Goal: Task Accomplishment & Management: Manage account settings

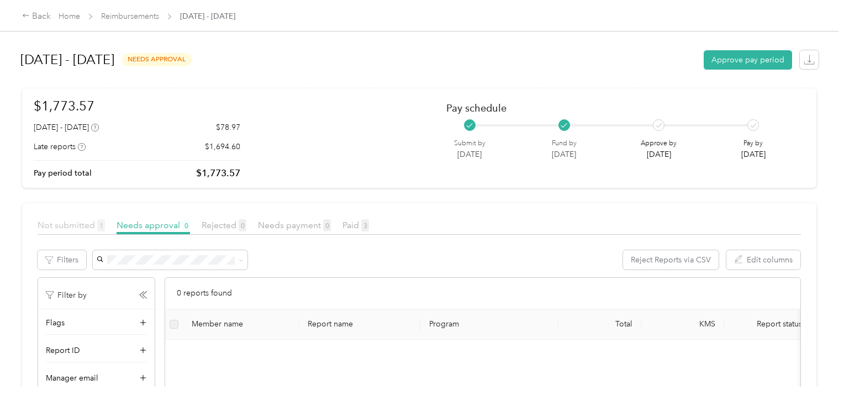
click at [83, 228] on span "Not submitted 1" at bounding box center [71, 225] width 67 height 10
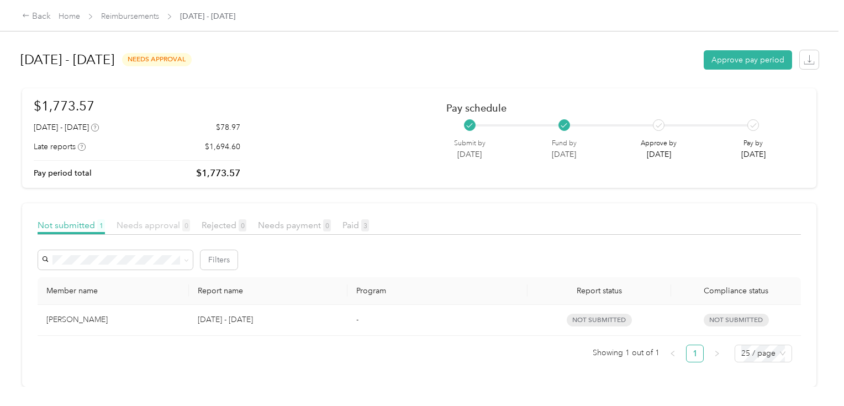
click at [137, 229] on span "Needs approval 0" at bounding box center [153, 225] width 73 height 10
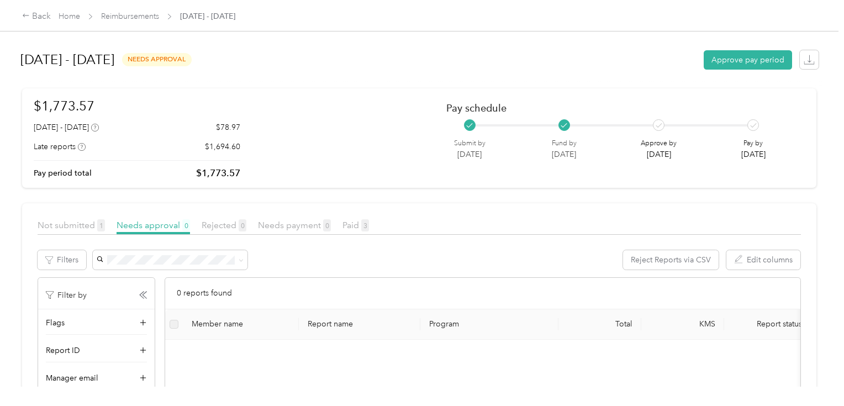
click at [91, 230] on div "Not submitted 1" at bounding box center [71, 226] width 67 height 14
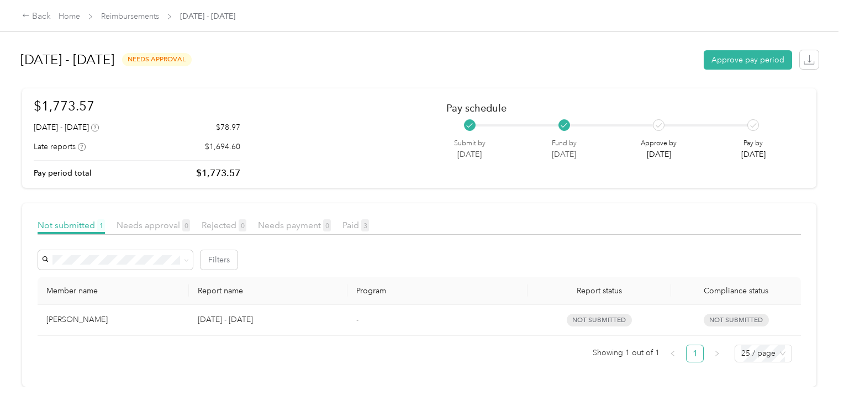
click at [117, 320] on div "[PERSON_NAME]" at bounding box center [113, 320] width 134 height 12
click at [118, 320] on div "[PERSON_NAME]" at bounding box center [113, 320] width 134 height 12
click at [119, 12] on link "Reimbursements" at bounding box center [130, 16] width 58 height 9
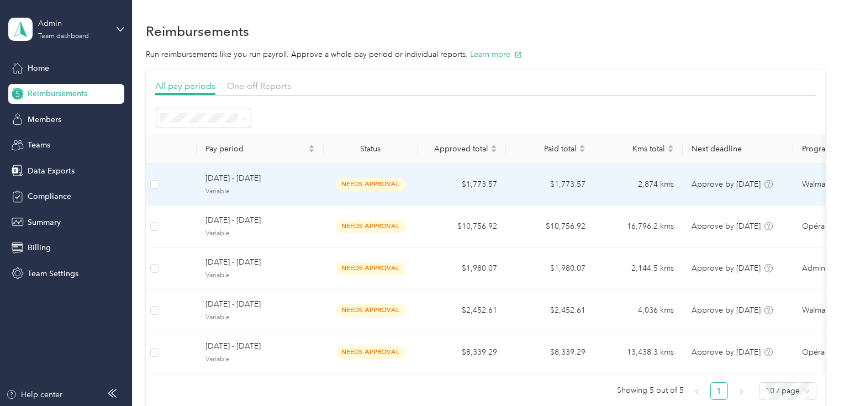
click at [257, 178] on span "[DATE] - [DATE]" at bounding box center [259, 178] width 109 height 12
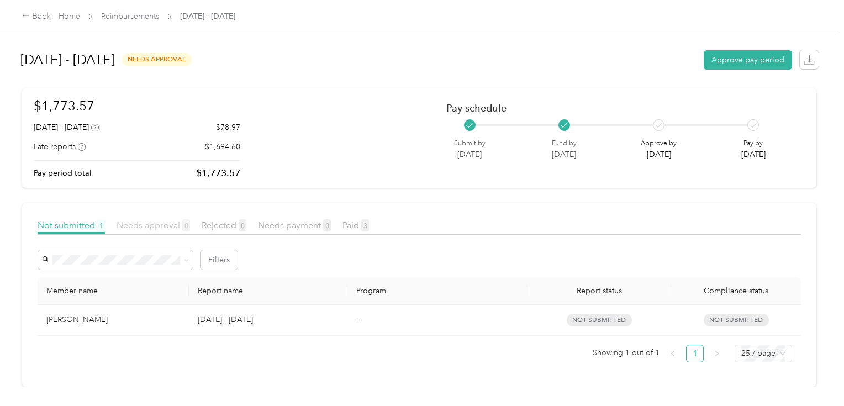
click at [138, 225] on span "Needs approval 0" at bounding box center [153, 225] width 73 height 10
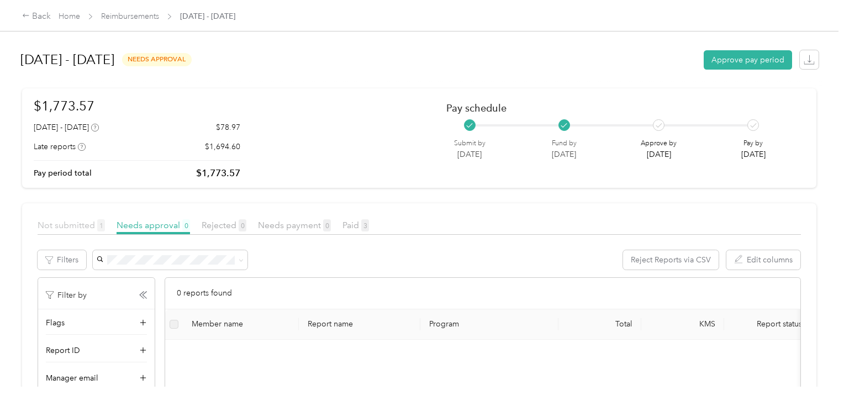
click at [71, 225] on span "Not submitted 1" at bounding box center [71, 225] width 67 height 10
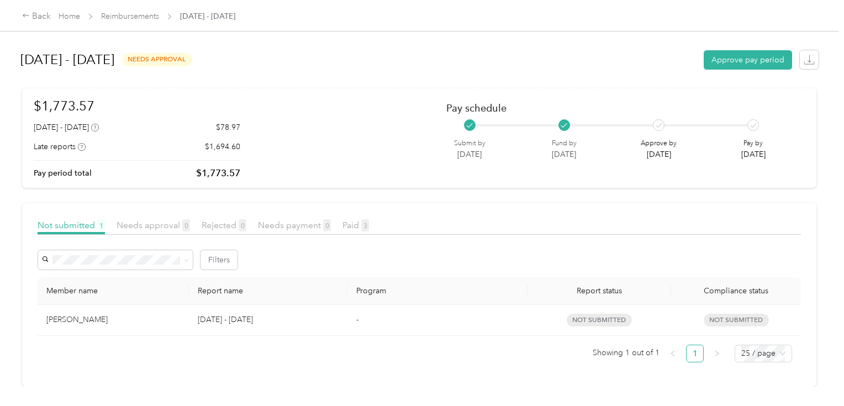
click at [158, 234] on div "Not submitted 1 Needs approval 0 Rejected 0 Needs payment 0 Paid 3" at bounding box center [419, 227] width 763 height 16
click at [135, 18] on link "Reimbursements" at bounding box center [130, 16] width 58 height 9
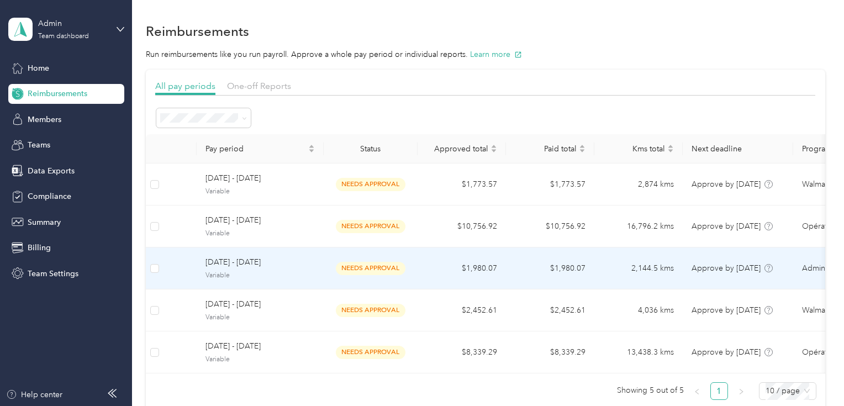
scroll to position [44, 0]
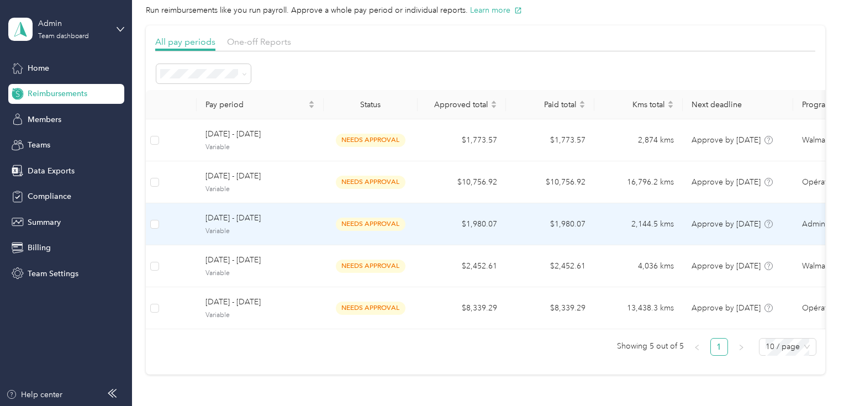
click at [298, 232] on span "Variable" at bounding box center [259, 231] width 109 height 10
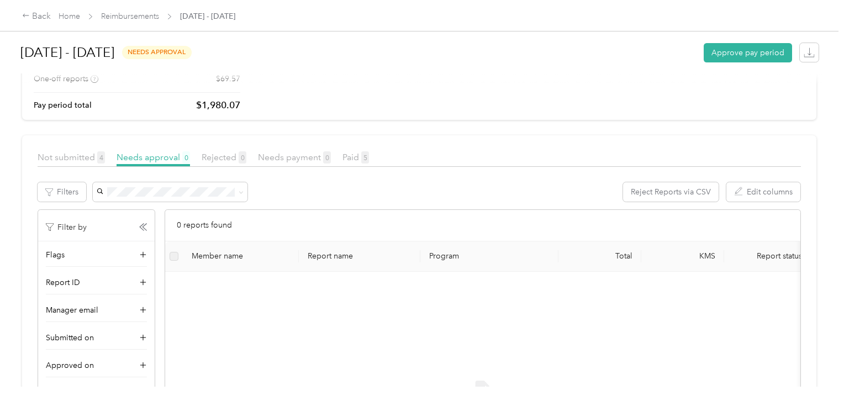
scroll to position [88, 0]
click at [80, 146] on article "Not submitted 4 Needs approval 0 Rejected 0 Needs payment 0 Paid 5 Filters Reje…" at bounding box center [419, 351] width 794 height 434
click at [80, 152] on span "Not submitted 4" at bounding box center [71, 156] width 67 height 10
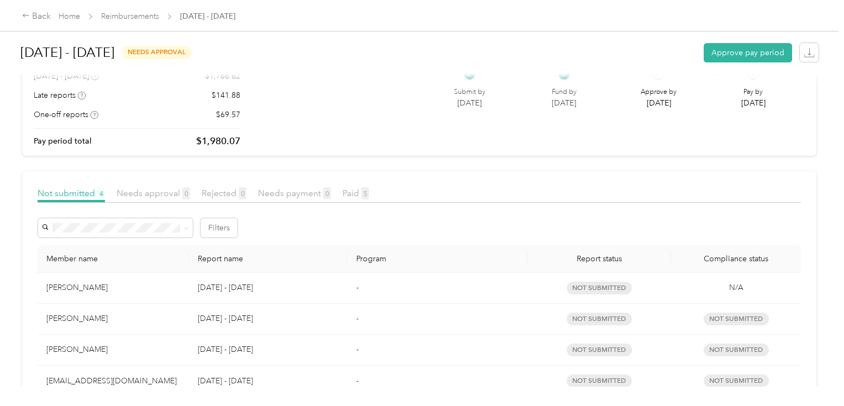
scroll to position [44, 0]
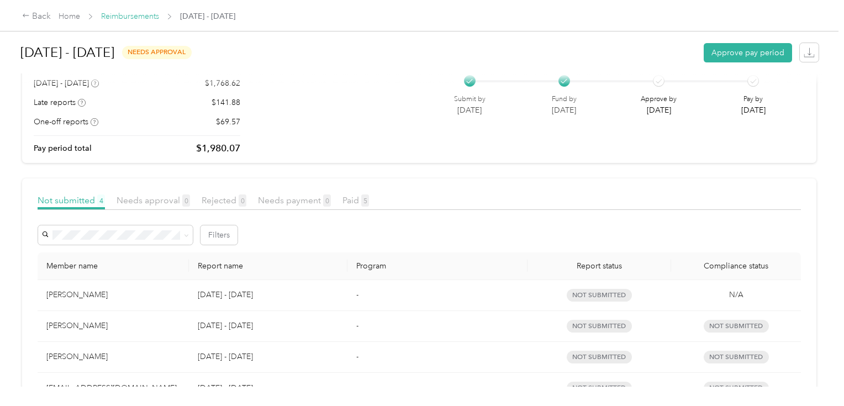
click at [128, 20] on link "Reimbursements" at bounding box center [130, 16] width 58 height 9
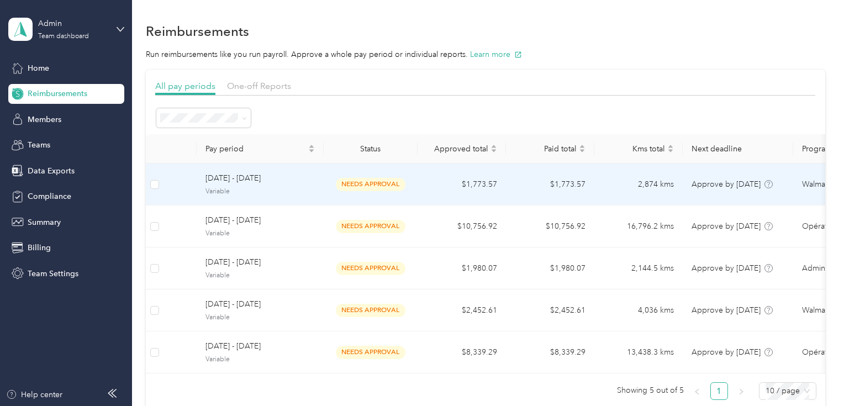
click at [241, 181] on span "[DATE] - [DATE]" at bounding box center [259, 178] width 109 height 12
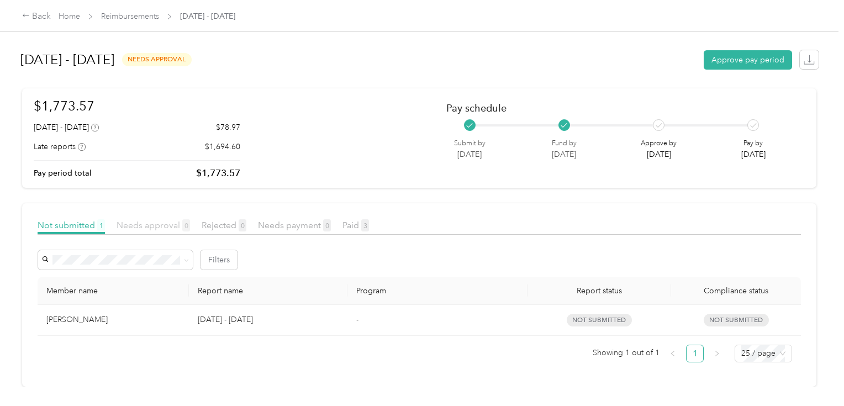
click at [146, 229] on span "Needs approval 0" at bounding box center [153, 225] width 73 height 10
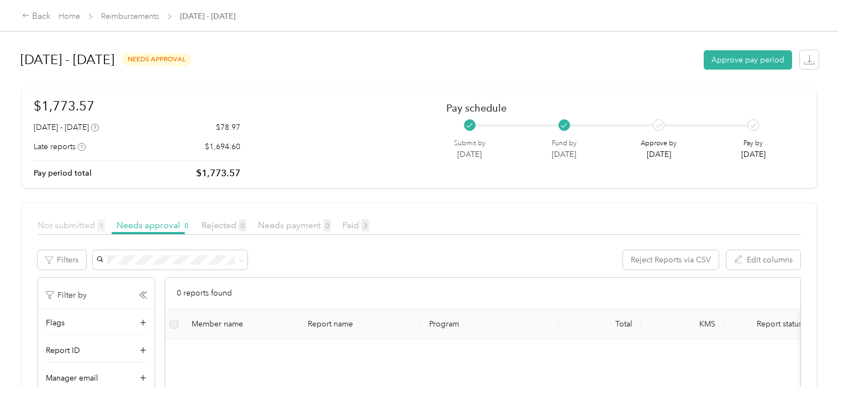
click at [64, 226] on span "Not submitted 1" at bounding box center [71, 225] width 67 height 10
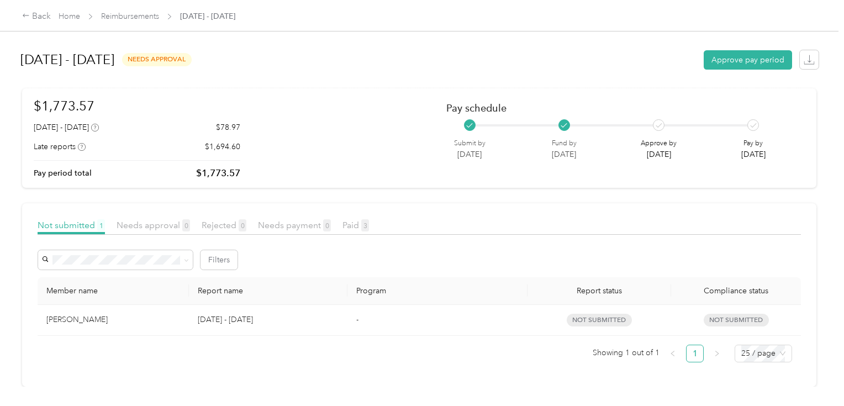
scroll to position [6, 0]
click at [145, 223] on span "Needs approval 0" at bounding box center [153, 225] width 73 height 10
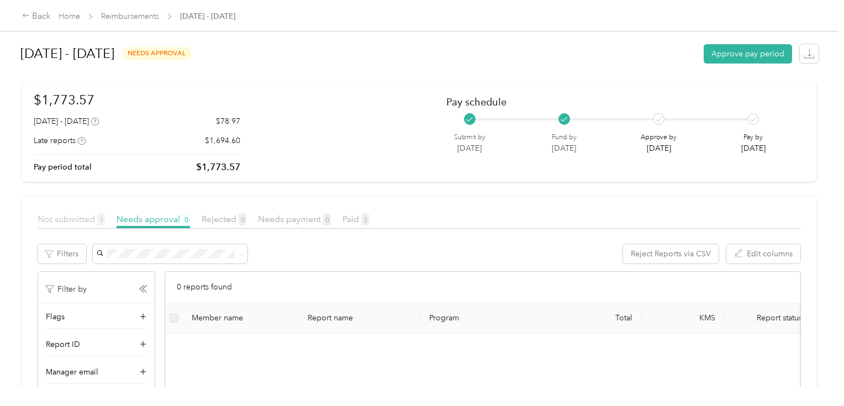
click at [85, 221] on span "Not submitted 1" at bounding box center [71, 219] width 67 height 10
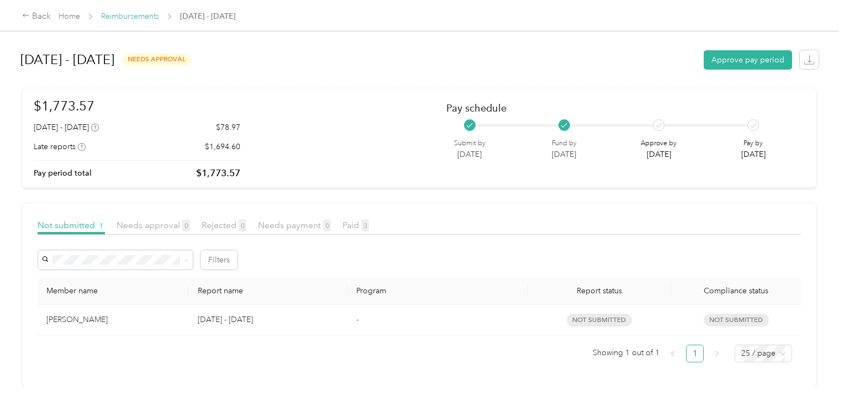
click at [123, 19] on link "Reimbursements" at bounding box center [130, 16] width 58 height 9
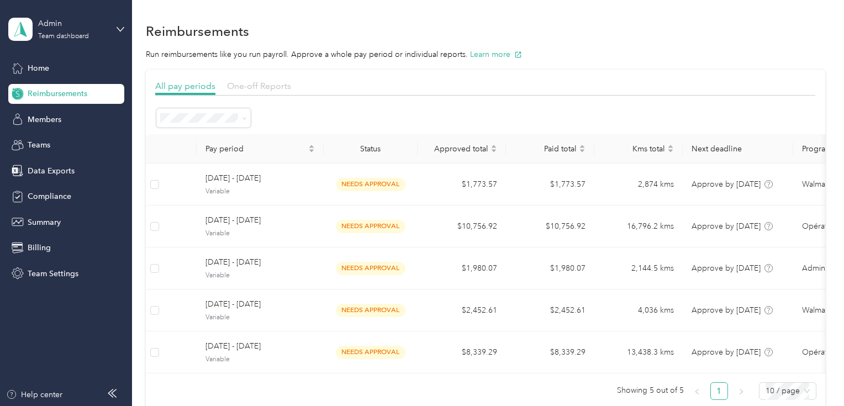
click at [243, 81] on span "One-off Reports" at bounding box center [259, 86] width 64 height 10
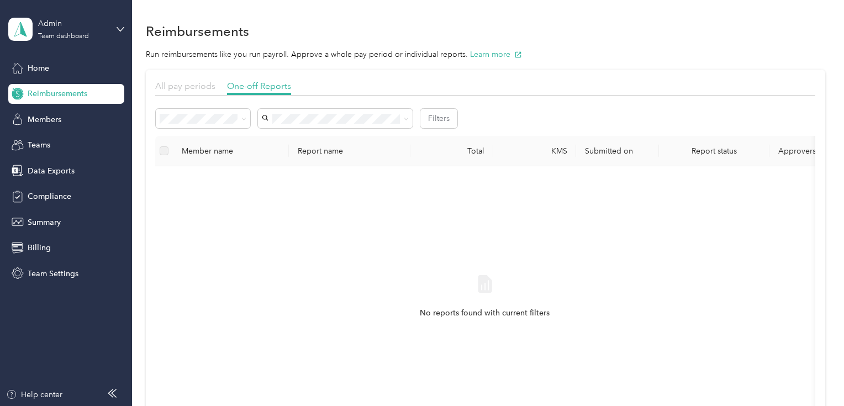
click at [196, 87] on span "All pay periods" at bounding box center [185, 86] width 60 height 10
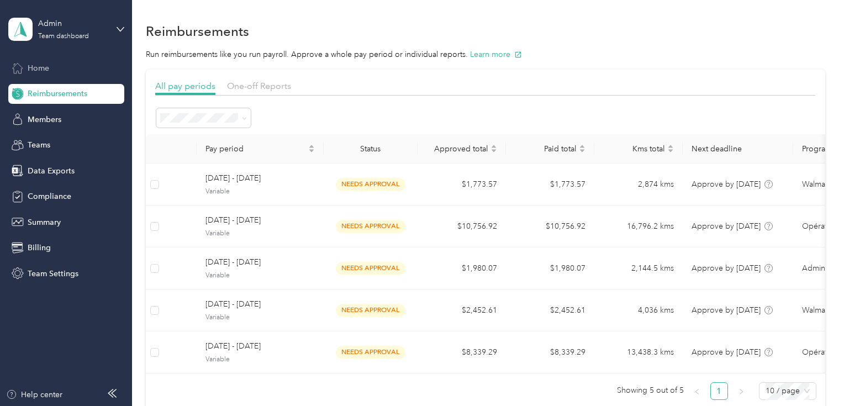
click at [50, 71] on div "Home" at bounding box center [66, 68] width 116 height 20
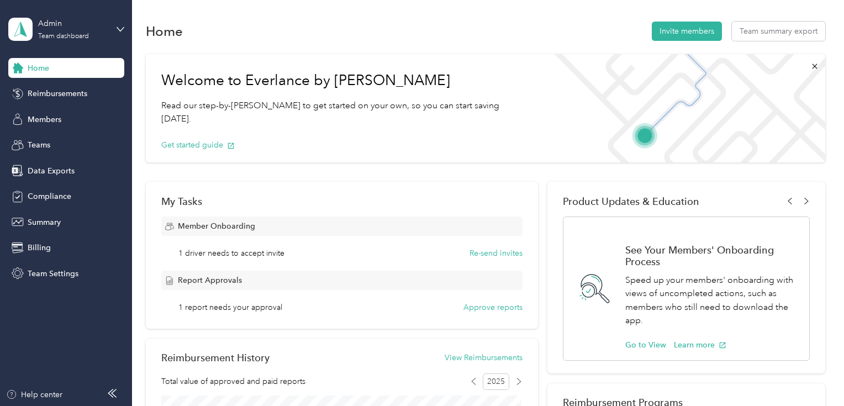
click at [328, 307] on div "1 report needs your approval Approve reports" at bounding box center [350, 308] width 344 height 12
click at [511, 305] on button "Approve reports" at bounding box center [492, 308] width 59 height 12
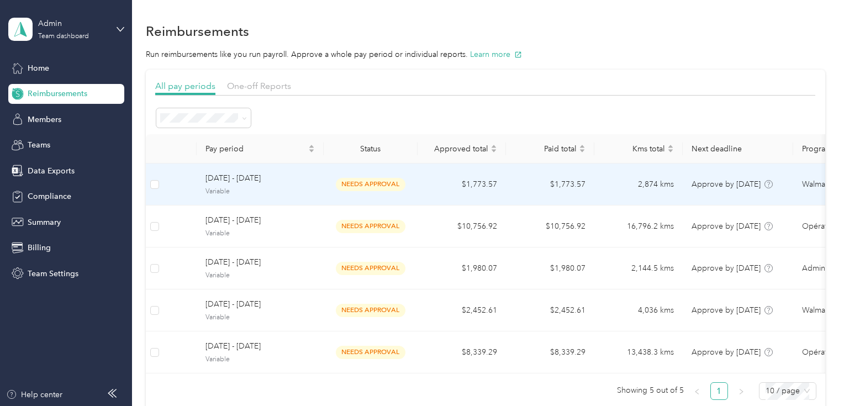
click at [274, 188] on span "Variable" at bounding box center [259, 192] width 109 height 10
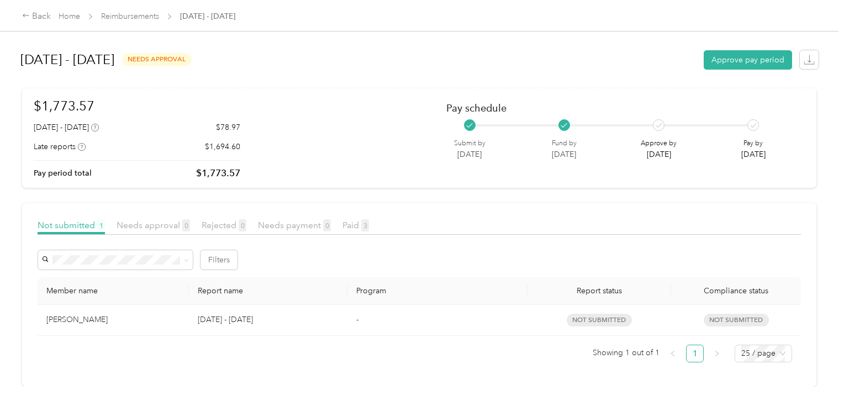
click at [108, 331] on td "[PERSON_NAME]" at bounding box center [113, 320] width 151 height 31
click at [131, 318] on div "[PERSON_NAME]" at bounding box center [113, 320] width 134 height 12
click at [146, 225] on span "Needs approval 0" at bounding box center [153, 225] width 73 height 10
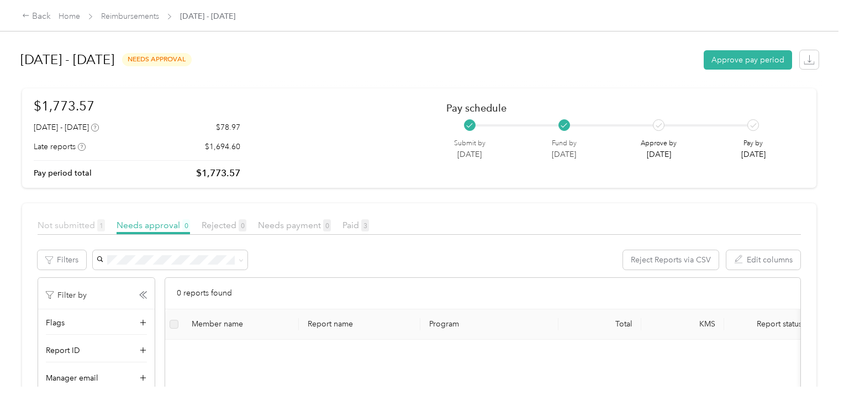
click at [83, 226] on span "Not submitted 1" at bounding box center [71, 225] width 67 height 10
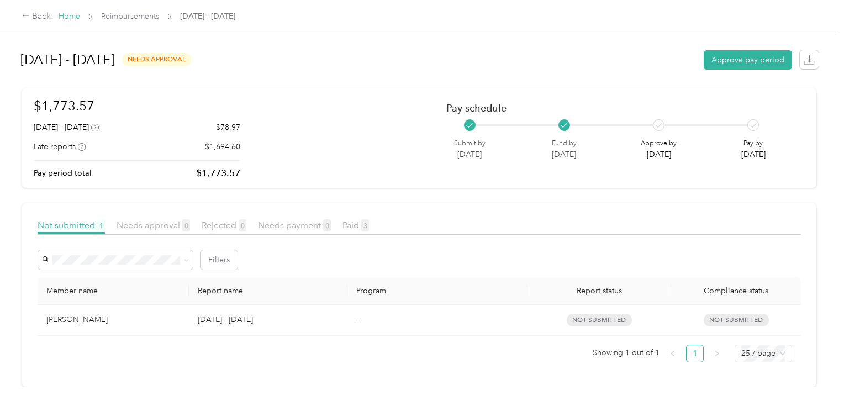
click at [74, 12] on link "Home" at bounding box center [70, 16] width 22 height 9
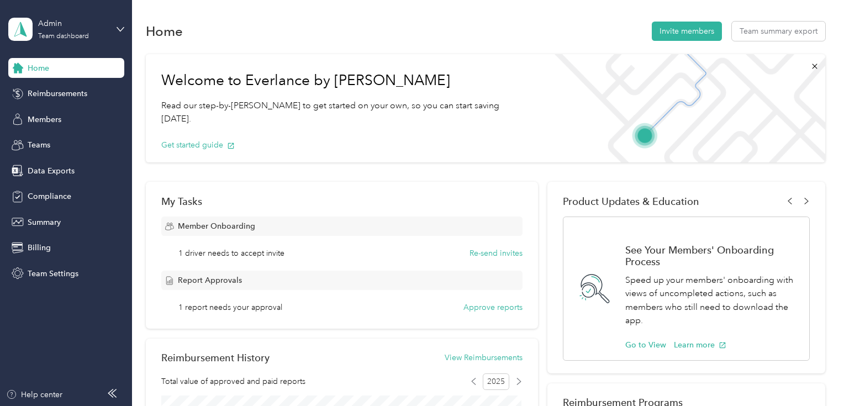
click at [234, 308] on span "1 report needs your approval" at bounding box center [230, 308] width 104 height 12
click at [243, 283] on div "Report Approvals" at bounding box center [341, 280] width 361 height 19
click at [509, 304] on button "Approve reports" at bounding box center [492, 308] width 59 height 12
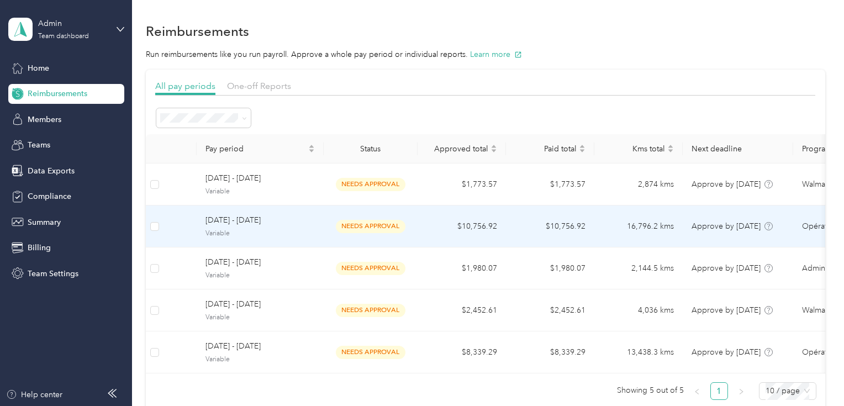
click at [379, 187] on span "needs approval" at bounding box center [371, 184] width 70 height 13
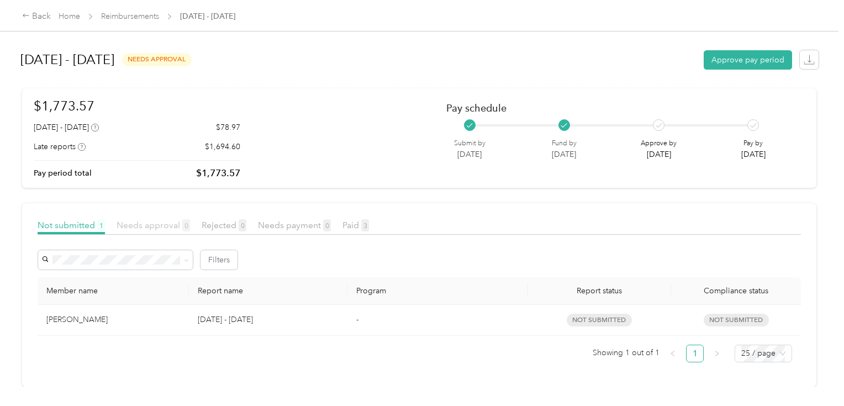
click at [153, 221] on span "Needs approval 0" at bounding box center [153, 225] width 73 height 10
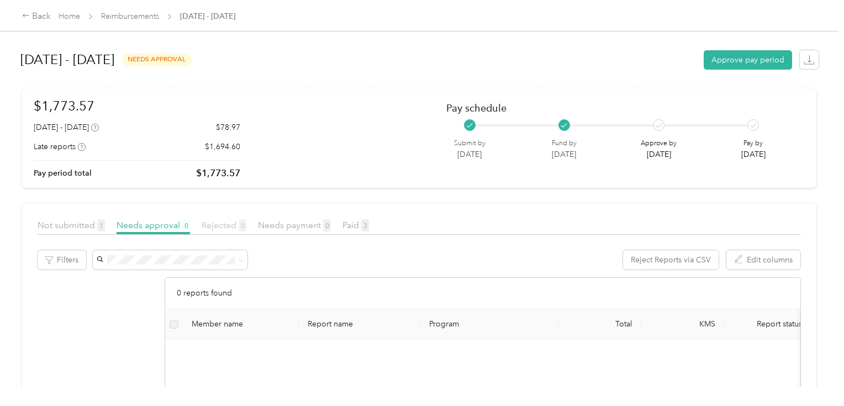
click at [214, 225] on span "Rejected 0" at bounding box center [224, 225] width 45 height 10
click at [155, 229] on span "Needs approval 0" at bounding box center [153, 225] width 73 height 10
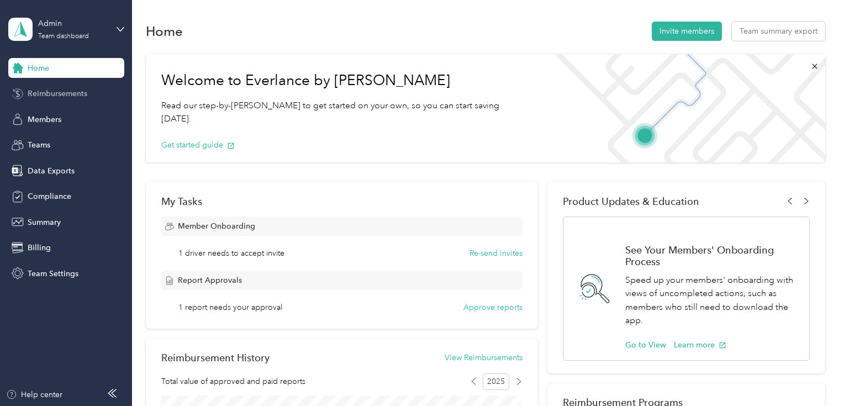
click at [51, 92] on span "Reimbursements" at bounding box center [58, 94] width 60 height 12
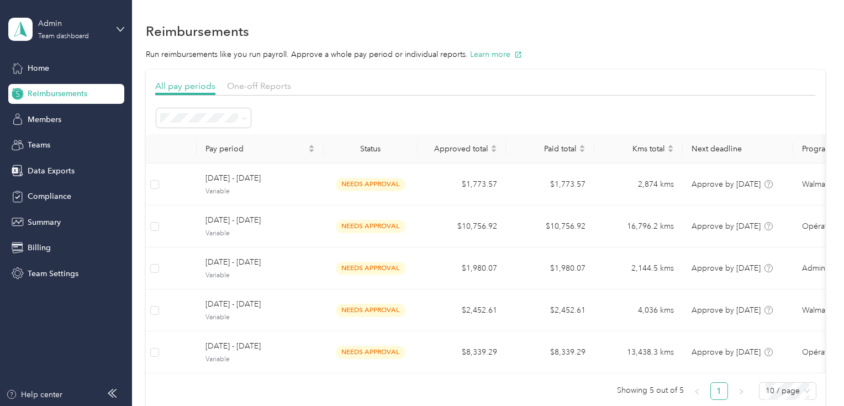
click at [244, 77] on section "All pay periods One-off Reports Pay period Status Approved total Paid total Kms…" at bounding box center [485, 244] width 679 height 349
click at [247, 85] on span "One-off Reports" at bounding box center [259, 86] width 64 height 10
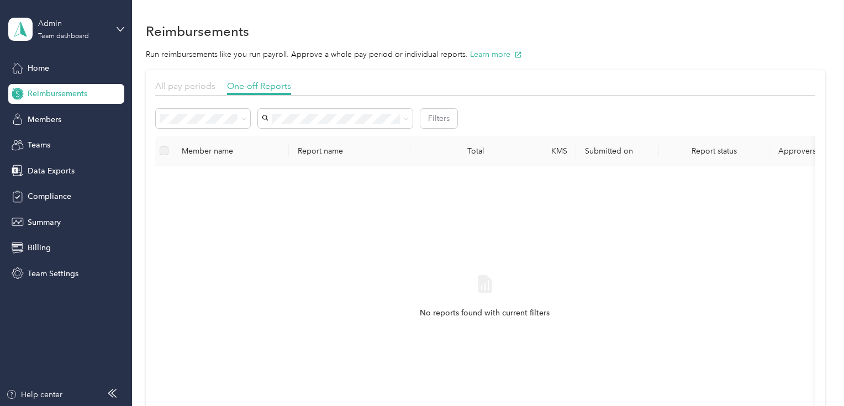
click at [193, 84] on span "All pay periods" at bounding box center [185, 86] width 60 height 10
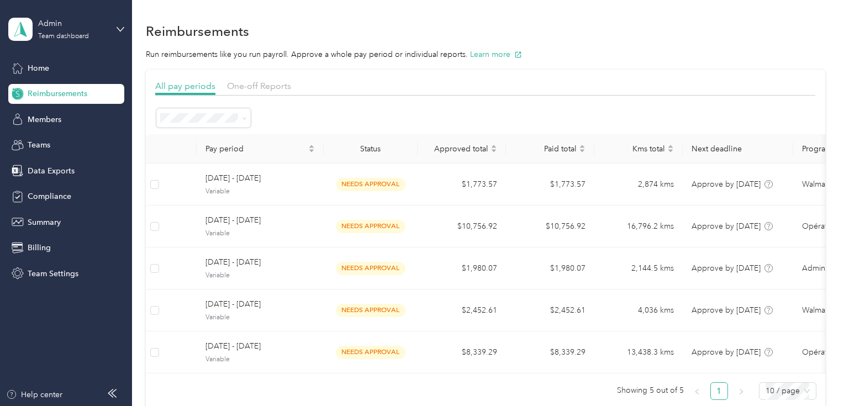
click at [255, 175] on span "[DATE] - [DATE]" at bounding box center [259, 178] width 109 height 12
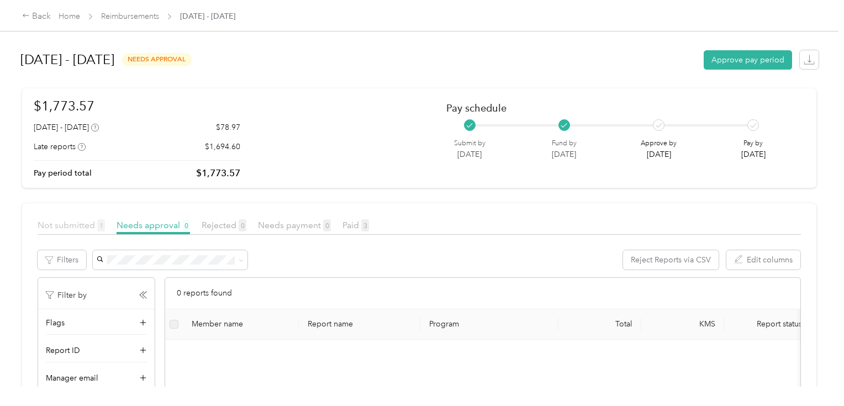
click at [84, 227] on span "Not submitted 1" at bounding box center [71, 225] width 67 height 10
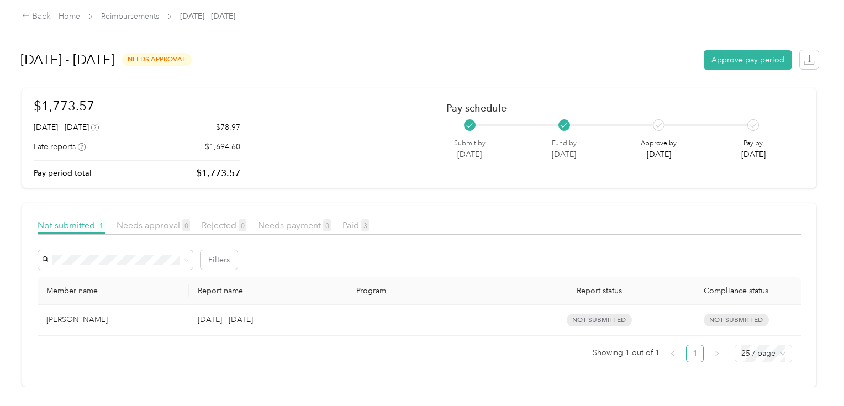
click at [182, 314] on td "[PERSON_NAME]" at bounding box center [113, 320] width 151 height 31
click at [161, 318] on div "[PERSON_NAME]" at bounding box center [113, 320] width 134 height 12
click at [143, 316] on div "[PERSON_NAME]" at bounding box center [113, 320] width 134 height 12
click at [84, 318] on div "[PERSON_NAME]" at bounding box center [113, 320] width 134 height 12
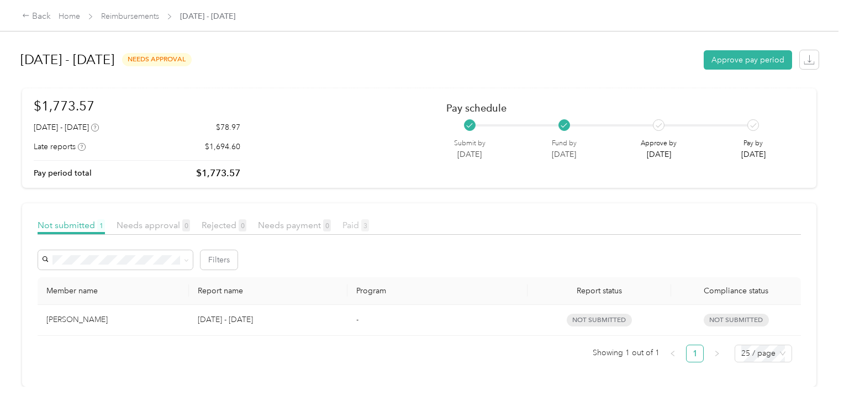
click at [358, 220] on span "Paid 3" at bounding box center [355, 225] width 27 height 10
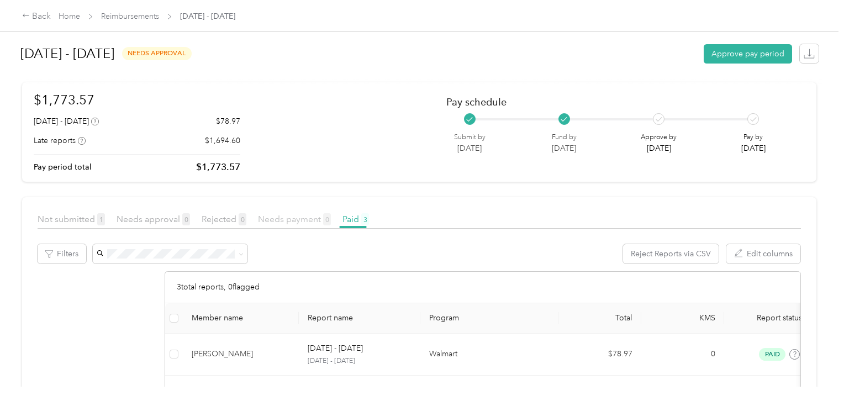
click at [305, 221] on span "Needs payment 0" at bounding box center [294, 219] width 73 height 10
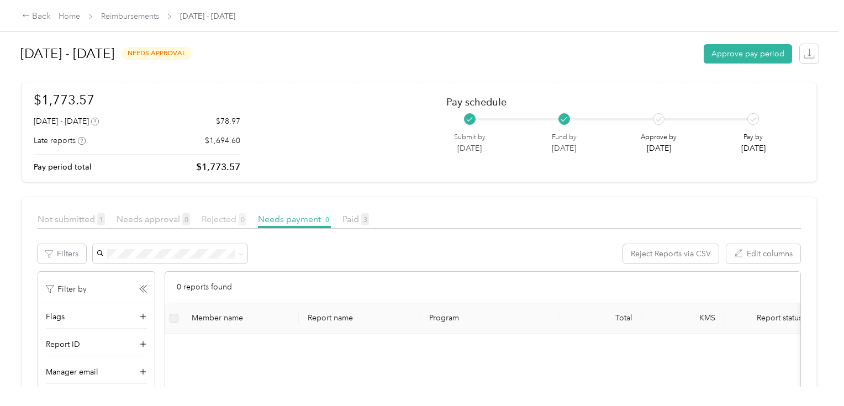
click at [214, 221] on span "Rejected 0" at bounding box center [224, 219] width 45 height 10
click at [141, 221] on span "Needs approval 0" at bounding box center [153, 219] width 73 height 10
click at [83, 221] on span "Not submitted 1" at bounding box center [71, 219] width 67 height 10
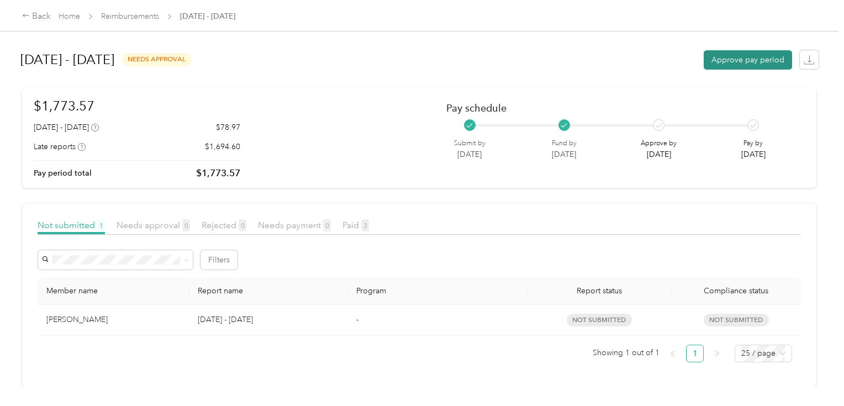
click at [726, 50] on button "Approve pay period" at bounding box center [748, 59] width 88 height 19
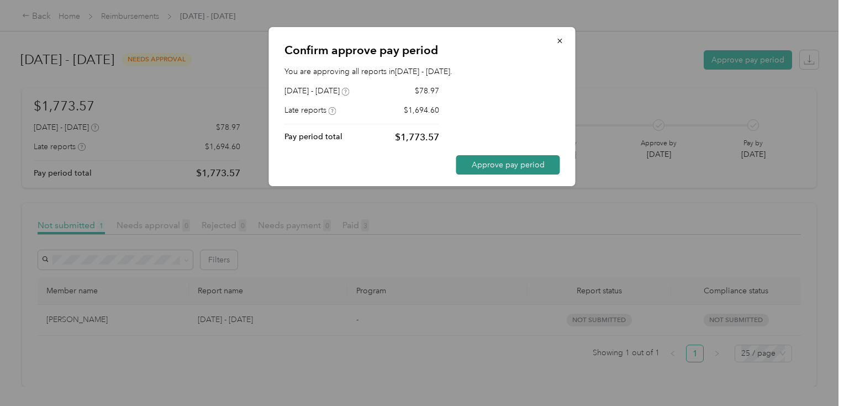
click at [541, 166] on button "Approve pay period" at bounding box center [508, 164] width 104 height 19
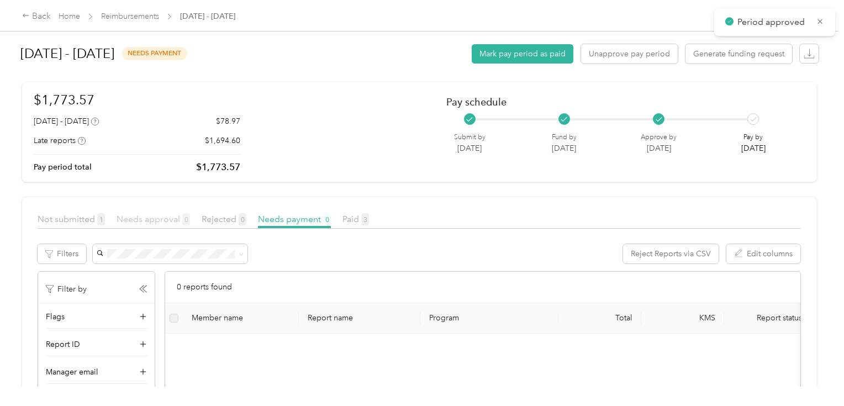
click at [155, 220] on span "Needs approval 0" at bounding box center [153, 219] width 73 height 10
click at [66, 217] on span "Not submitted 1" at bounding box center [71, 219] width 67 height 10
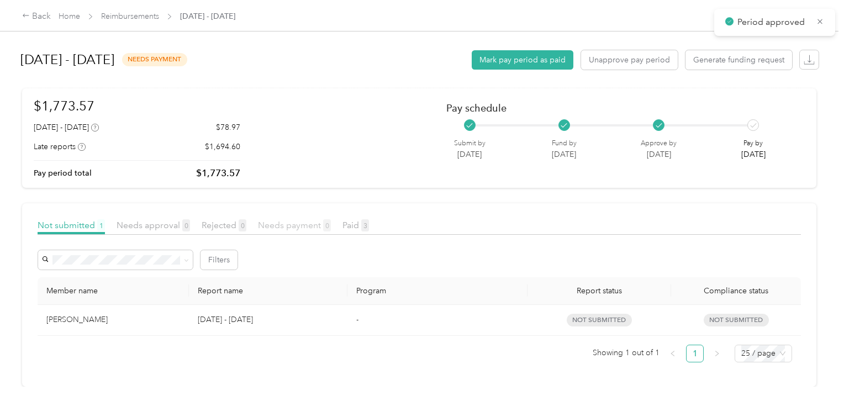
click at [299, 222] on span "Needs payment 0" at bounding box center [294, 225] width 73 height 10
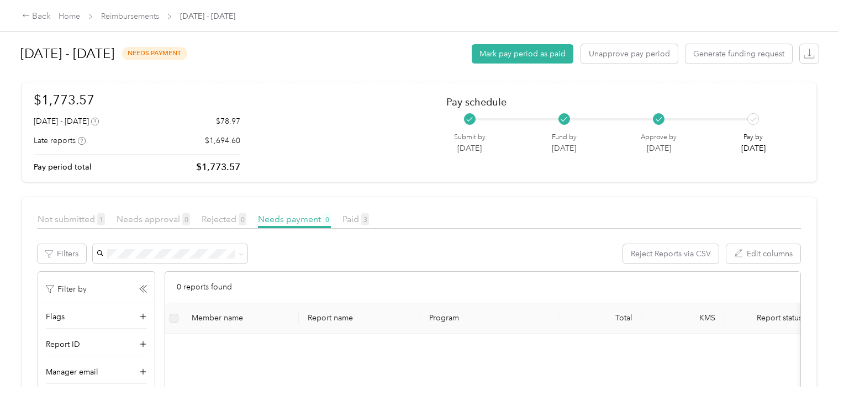
click at [126, 224] on div "Needs approval 0" at bounding box center [153, 220] width 73 height 14
click at [70, 221] on span "Not submitted 1" at bounding box center [71, 219] width 67 height 10
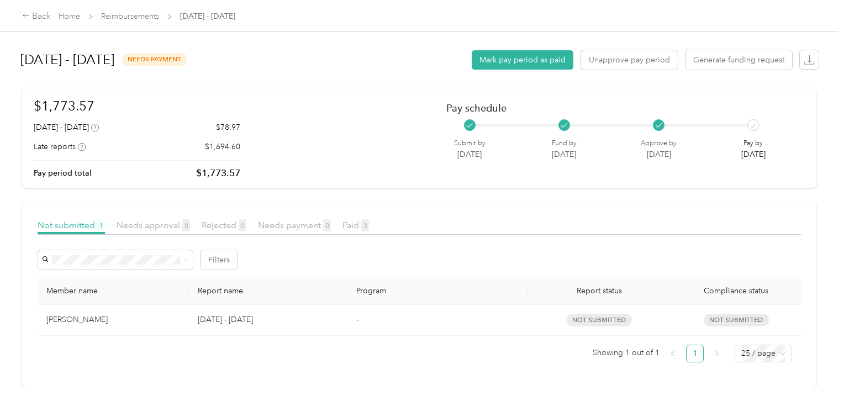
click at [111, 318] on div "[PERSON_NAME]" at bounding box center [113, 320] width 134 height 12
click at [87, 314] on div "[PERSON_NAME]" at bounding box center [113, 320] width 134 height 12
click at [578, 314] on span "not submitted" at bounding box center [599, 320] width 65 height 13
click at [600, 305] on td "not submitted" at bounding box center [599, 320] width 144 height 31
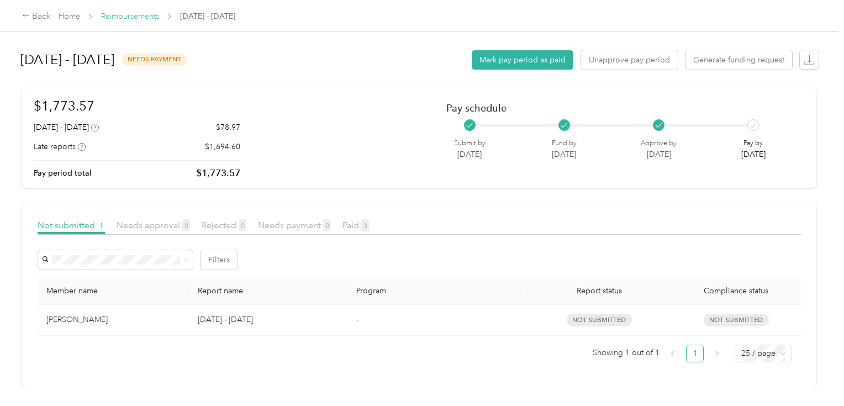
click at [141, 14] on link "Reimbursements" at bounding box center [130, 16] width 58 height 9
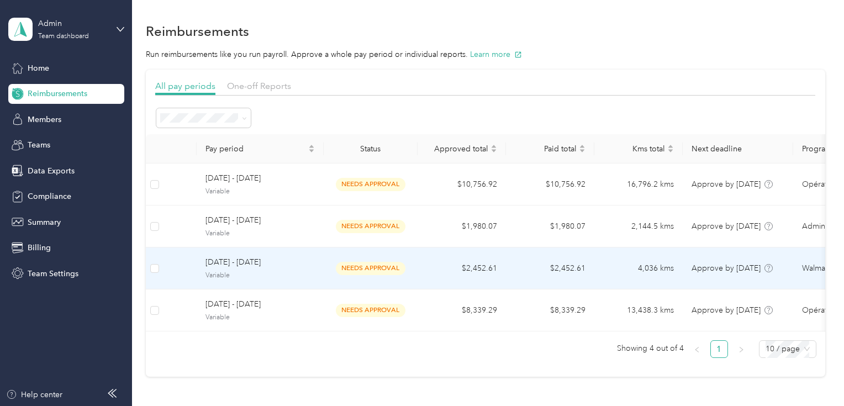
click at [334, 265] on div "needs approval" at bounding box center [371, 268] width 76 height 13
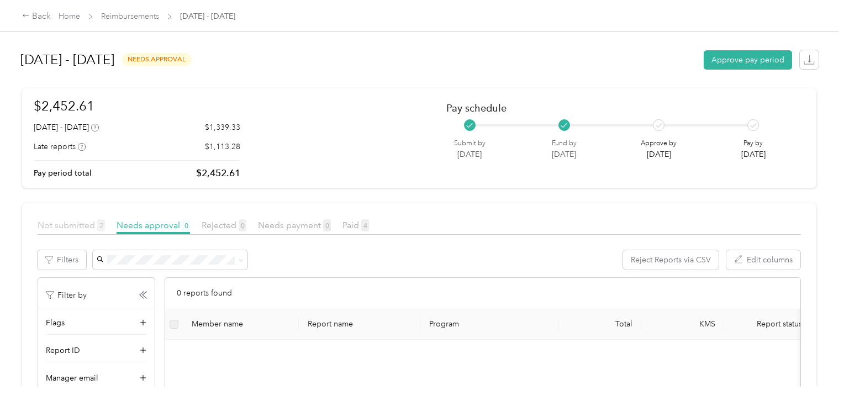
click at [72, 228] on span "Not submitted 2" at bounding box center [71, 225] width 67 height 10
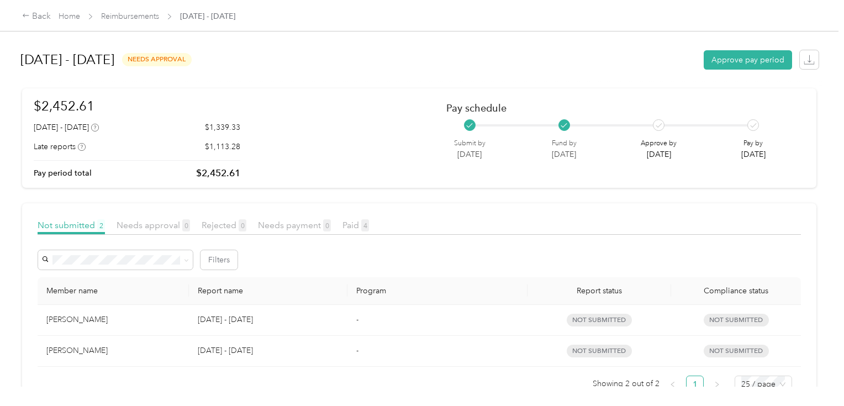
click at [131, 23] on div "Back Home Reimbursements [DATE] - [DATE]" at bounding box center [128, 16] width 213 height 13
click at [139, 16] on link "Reimbursements" at bounding box center [130, 16] width 58 height 9
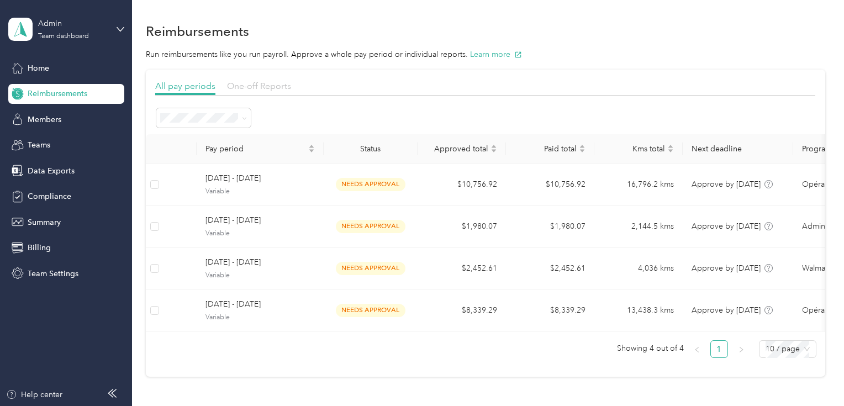
click at [258, 86] on span "One-off Reports" at bounding box center [259, 86] width 64 height 10
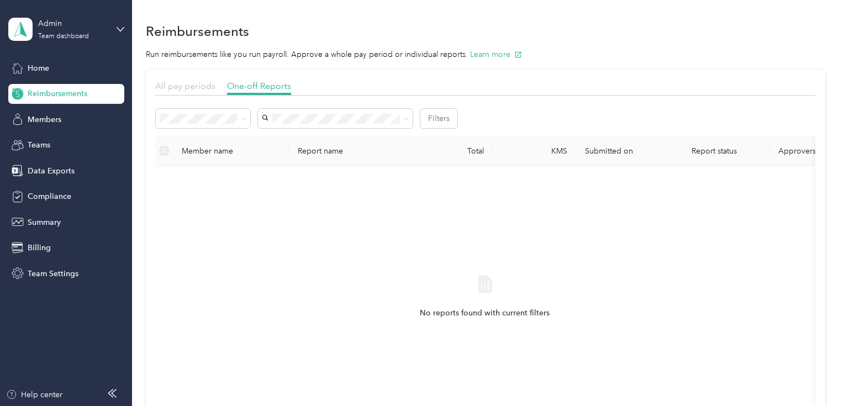
click at [193, 87] on span "All pay periods" at bounding box center [185, 86] width 60 height 10
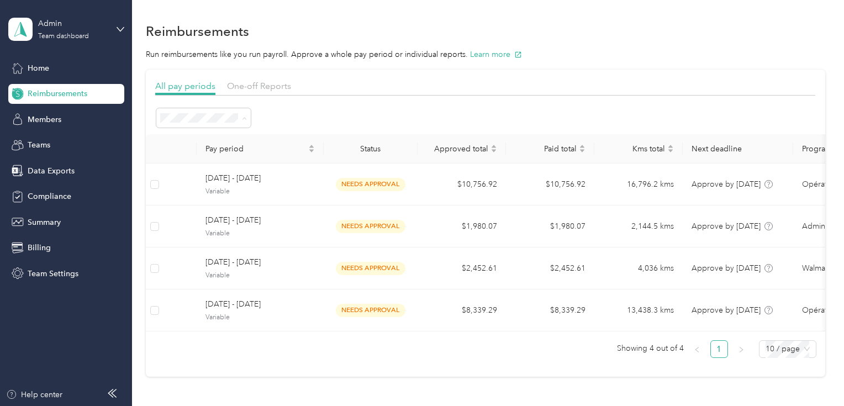
click at [211, 139] on li "All periods" at bounding box center [203, 137] width 94 height 19
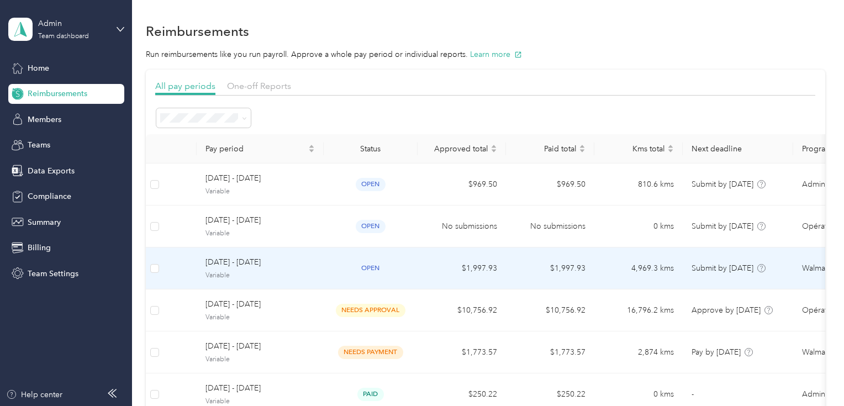
click at [250, 275] on span "Variable" at bounding box center [259, 276] width 109 height 10
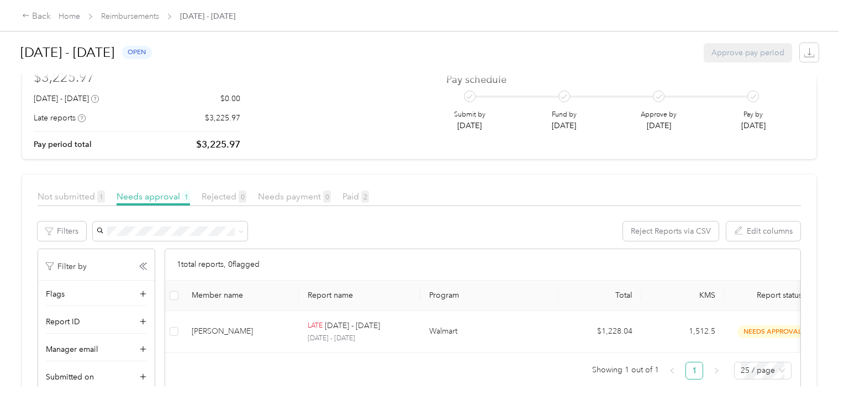
scroll to position [44, 0]
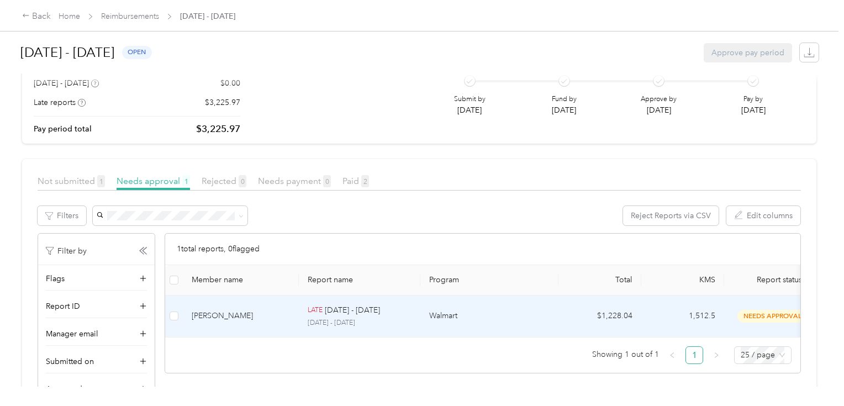
click at [223, 316] on div "[PERSON_NAME]" at bounding box center [241, 316] width 98 height 12
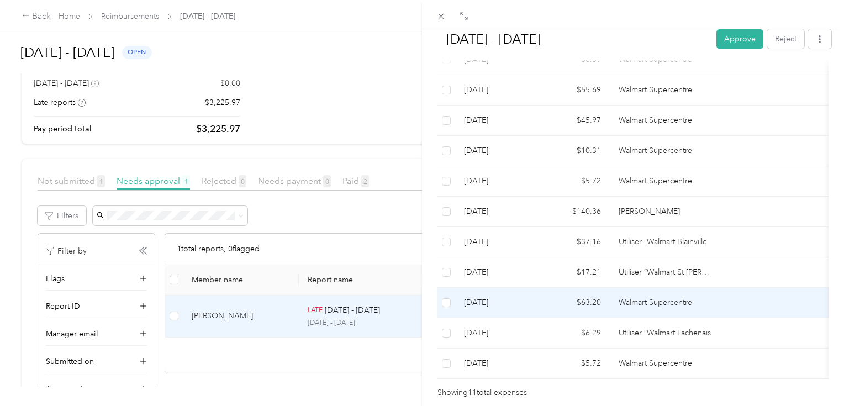
scroll to position [330, 0]
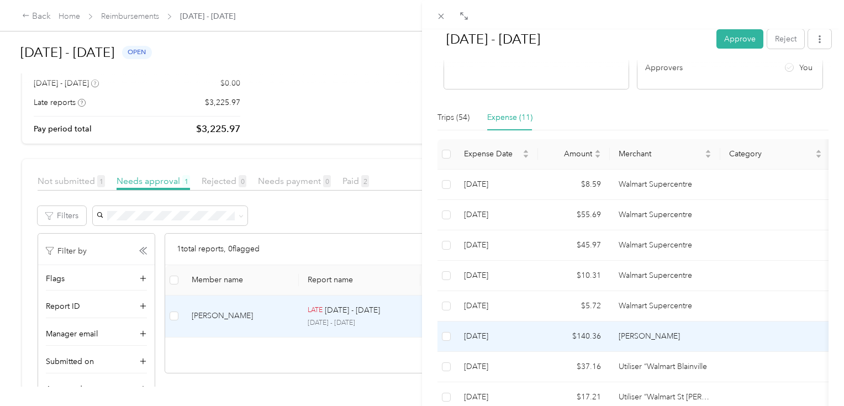
click at [619, 327] on td "[PERSON_NAME]" at bounding box center [665, 336] width 110 height 30
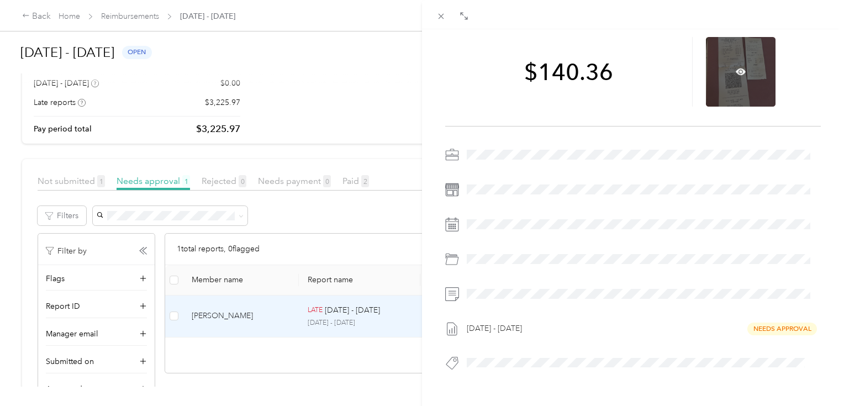
scroll to position [0, 0]
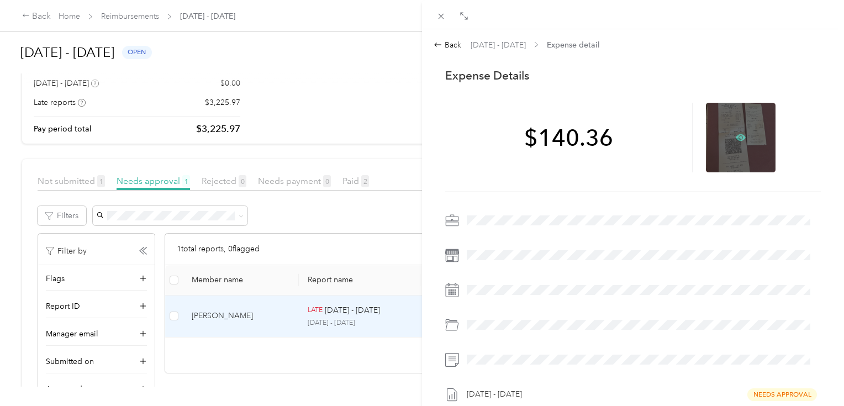
click at [736, 135] on icon at bounding box center [741, 137] width 10 height 7
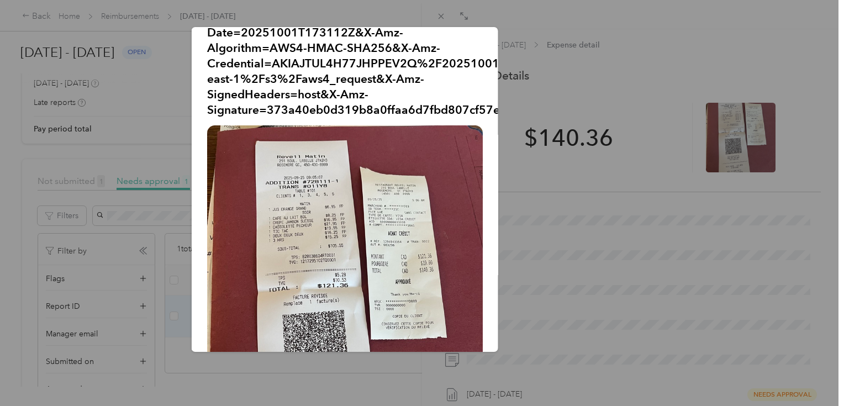
scroll to position [88, 0]
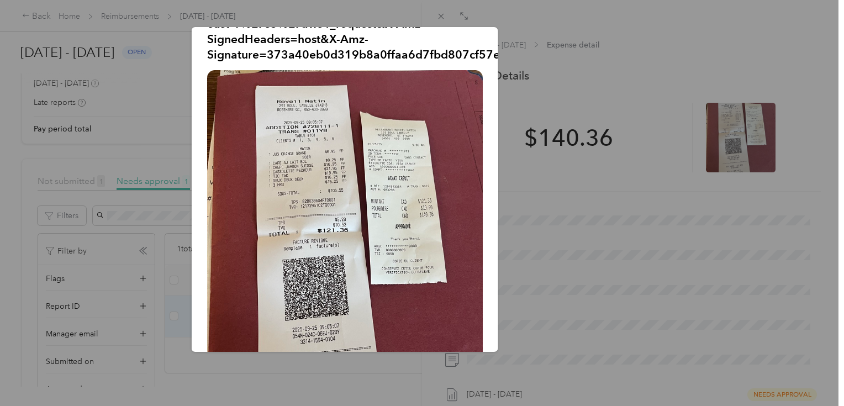
click at [562, 38] on div "Sep_26__2025?X-Amz-Expires=600&X-Amz-Date=20251001T173112Z&X-Amz-Algorithm=AWS4…" at bounding box center [575, 191] width 307 height 328
click at [444, 13] on div at bounding box center [422, 203] width 844 height 406
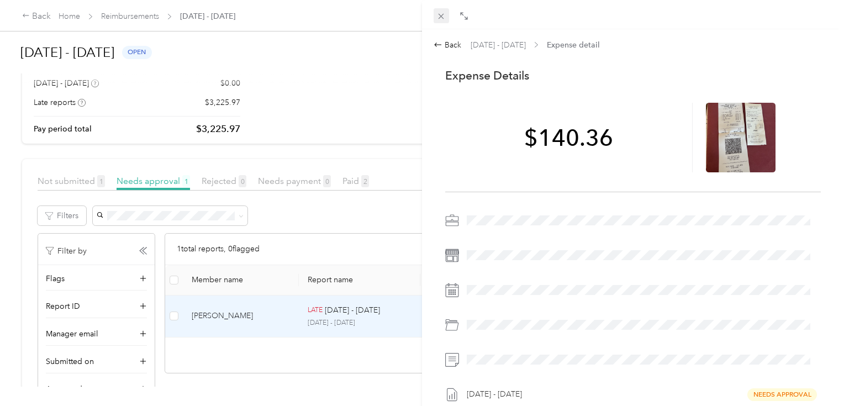
click at [440, 15] on icon at bounding box center [440, 16] width 9 height 9
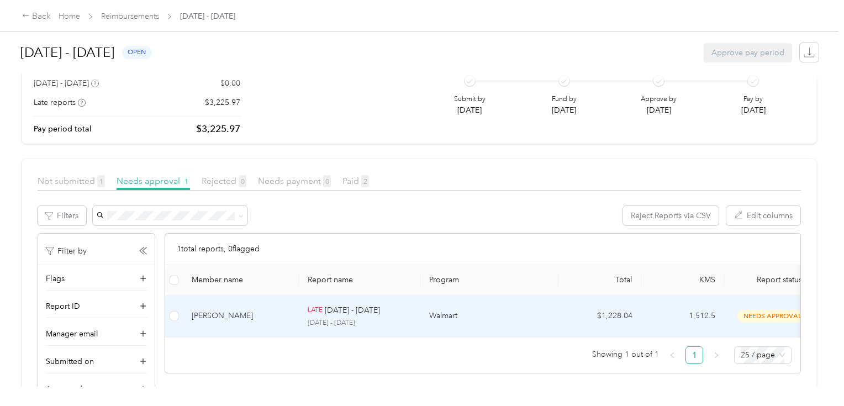
click at [288, 307] on td "[PERSON_NAME]" at bounding box center [241, 316] width 116 height 42
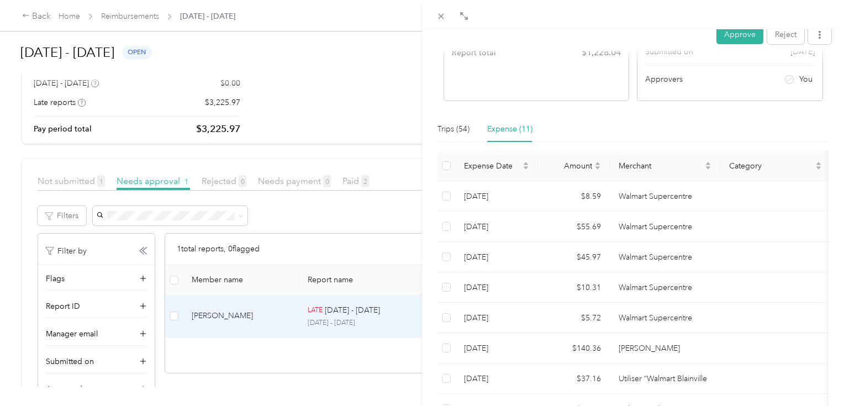
scroll to position [186, 0]
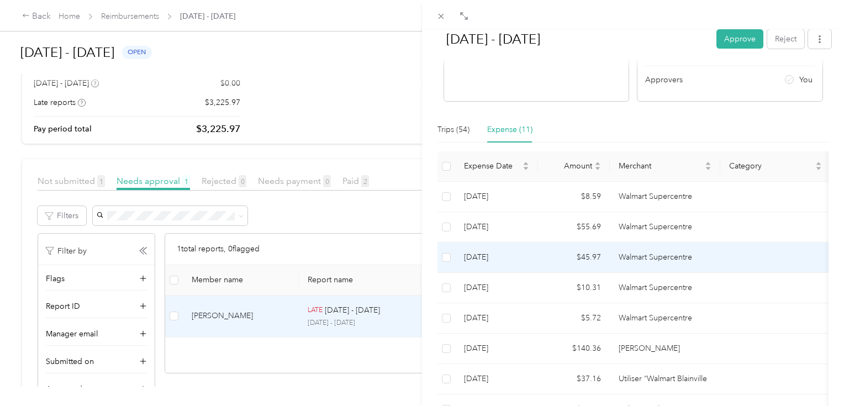
click at [600, 249] on td "$45.97" at bounding box center [574, 257] width 72 height 30
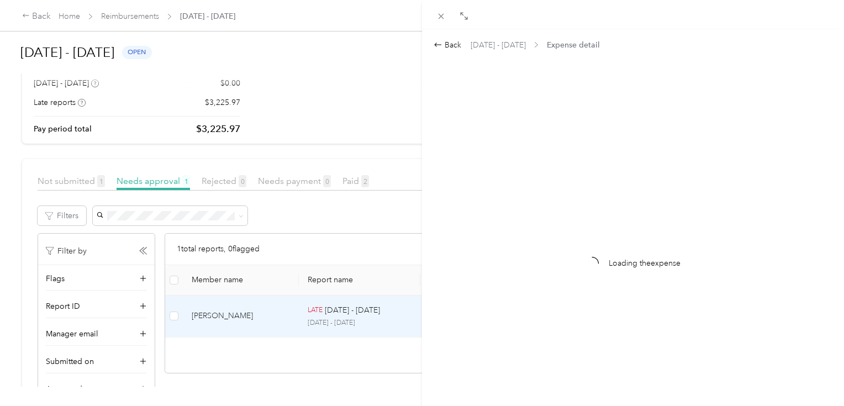
scroll to position [0, 0]
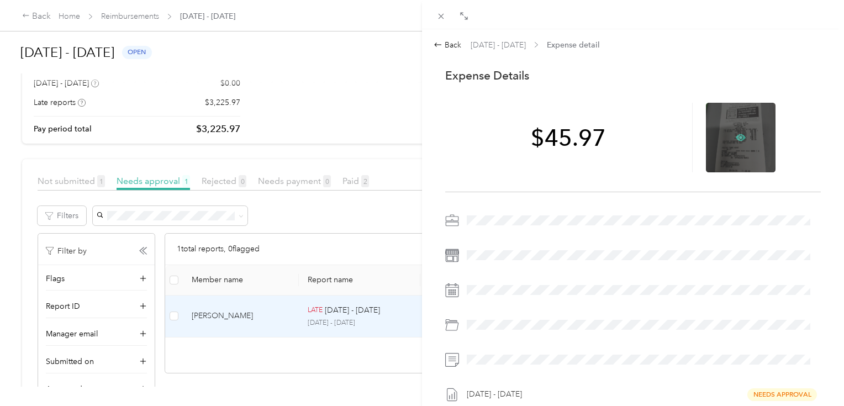
click at [736, 138] on icon at bounding box center [741, 137] width 10 height 7
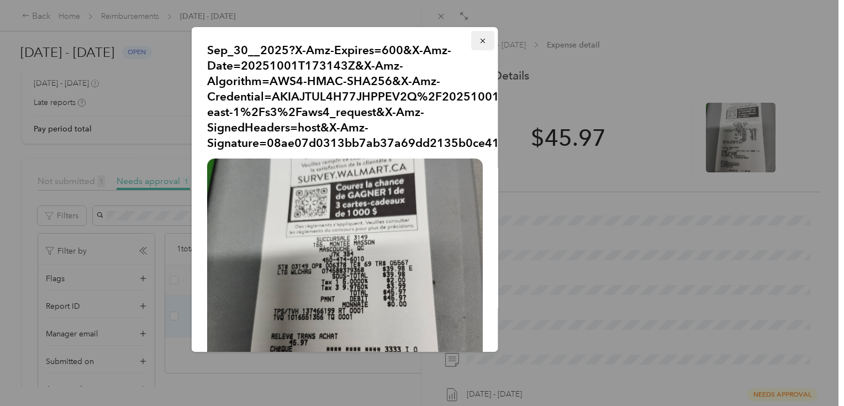
click at [479, 40] on icon "button" at bounding box center [483, 41] width 8 height 8
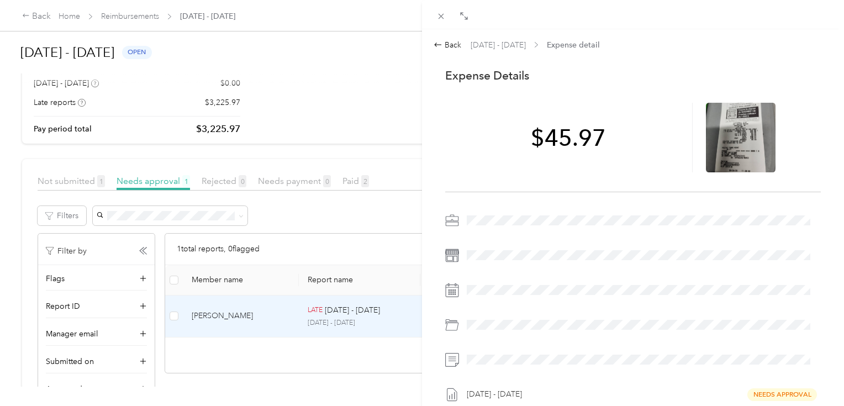
click at [440, 32] on div "Close" at bounding box center [442, 32] width 28 height 19
click at [440, 42] on icon at bounding box center [438, 44] width 9 height 9
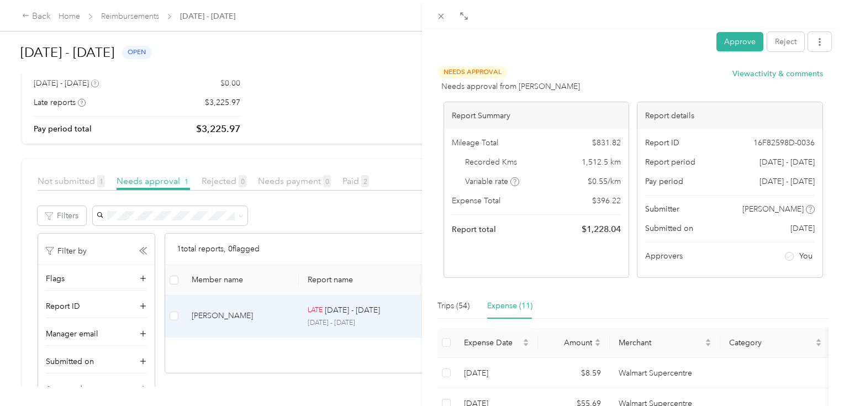
scroll to position [221, 0]
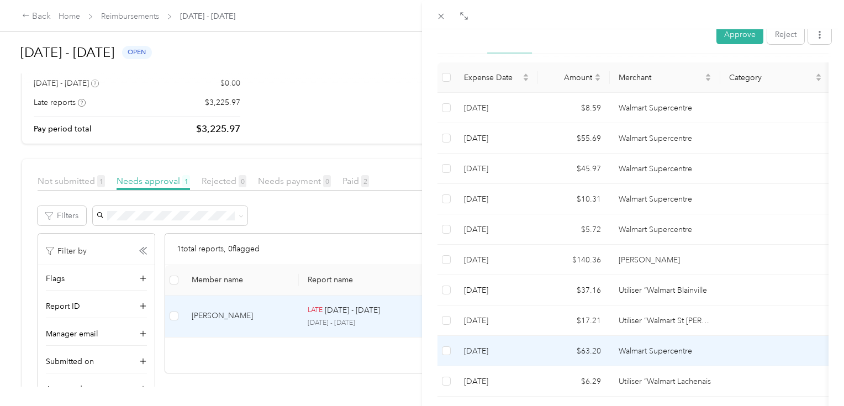
click at [611, 347] on td "Walmart Supercentre" at bounding box center [665, 351] width 110 height 30
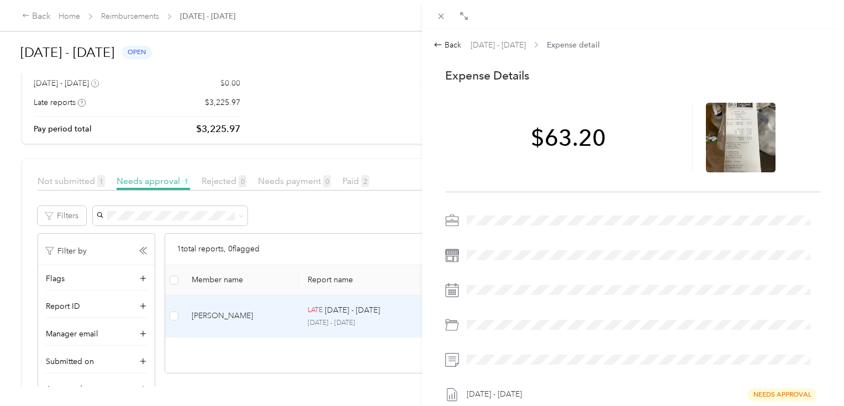
scroll to position [0, 0]
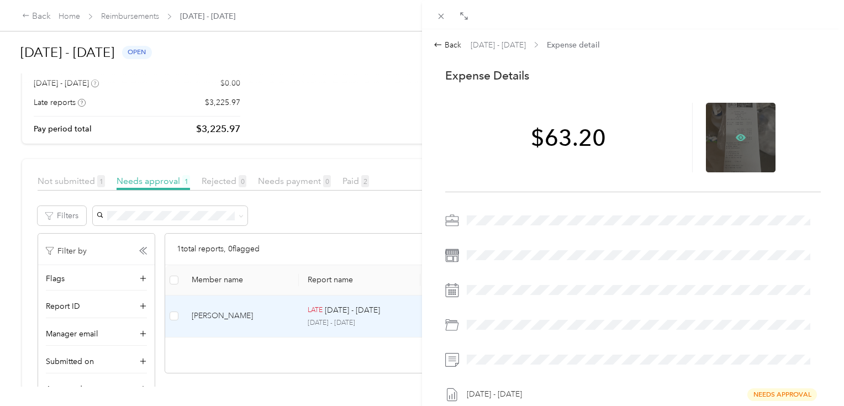
click at [736, 135] on icon at bounding box center [741, 138] width 10 height 10
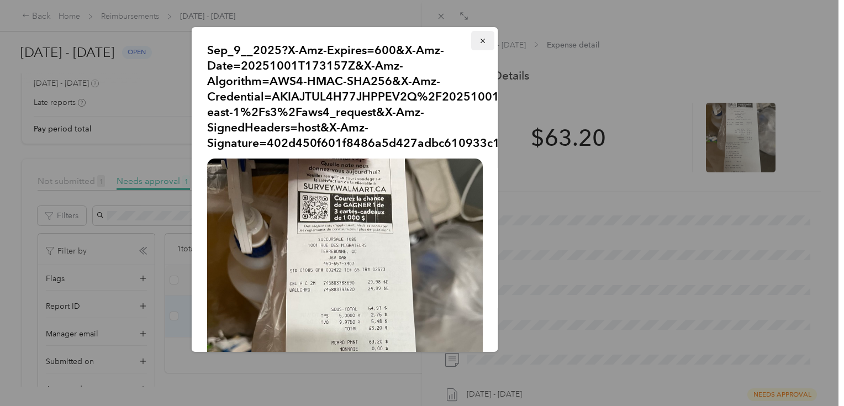
click at [479, 45] on span "button" at bounding box center [483, 40] width 8 height 9
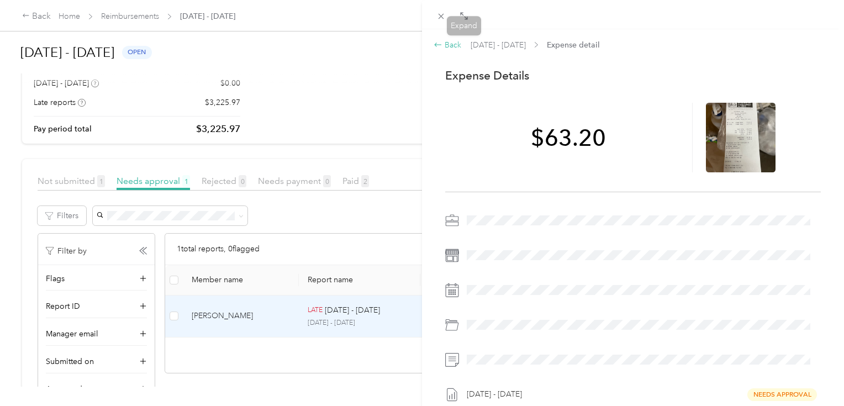
click at [442, 48] on span at bounding box center [438, 44] width 9 height 9
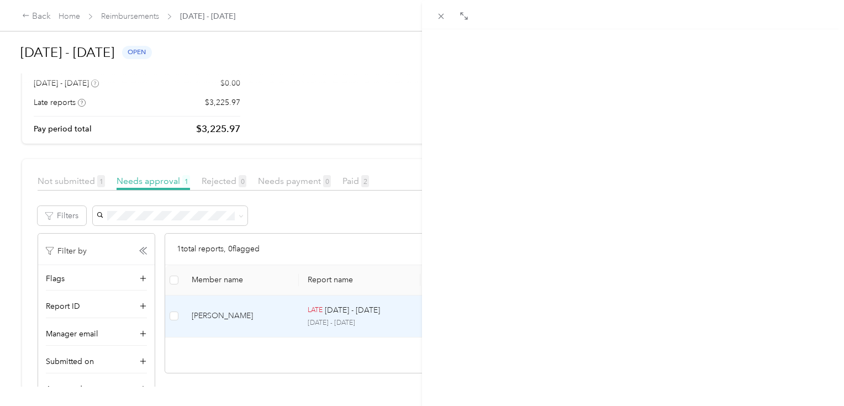
click at [744, 41] on button "Approve" at bounding box center [739, 41] width 47 height 19
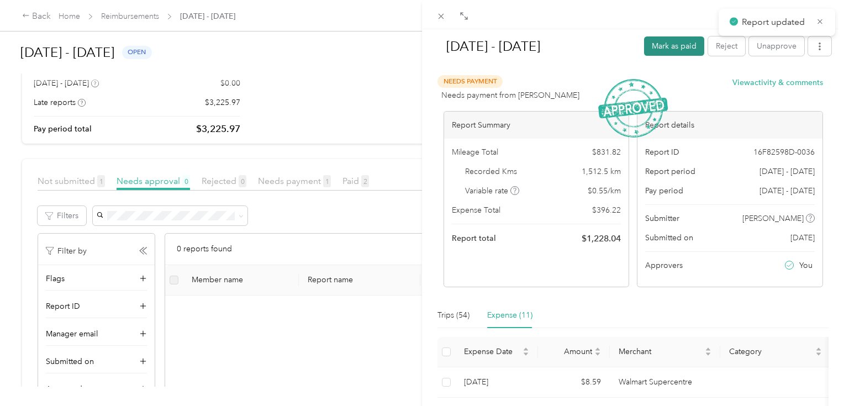
click at [672, 43] on button "Mark as paid" at bounding box center [674, 45] width 60 height 19
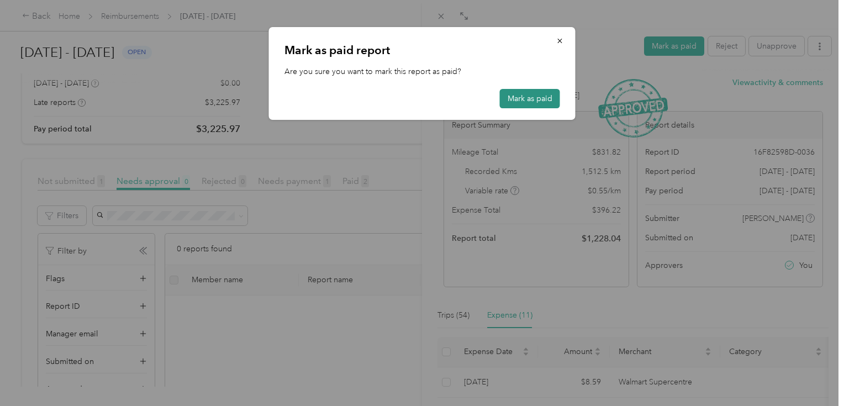
click at [510, 95] on button "Mark as paid" at bounding box center [530, 98] width 60 height 19
